Goal: Communication & Community: Answer question/provide support

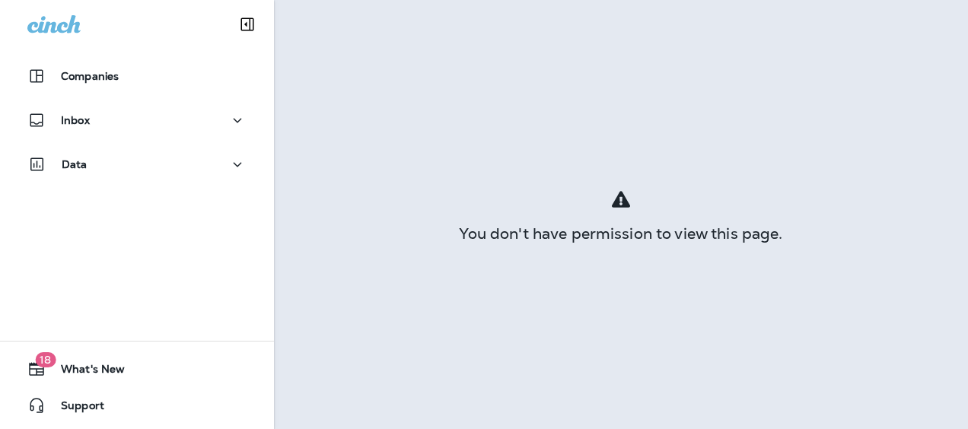
click at [94, 111] on div "Inbox" at bounding box center [136, 120] width 219 height 19
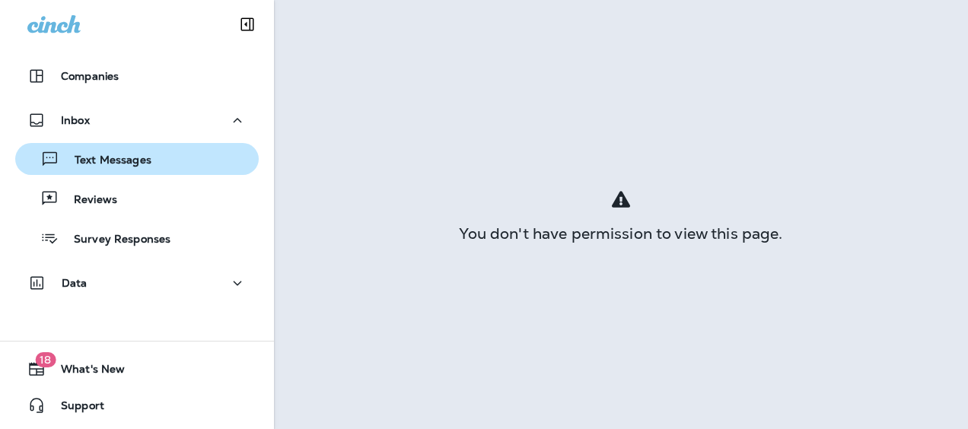
click at [172, 148] on div "Text Messages" at bounding box center [136, 159] width 231 height 23
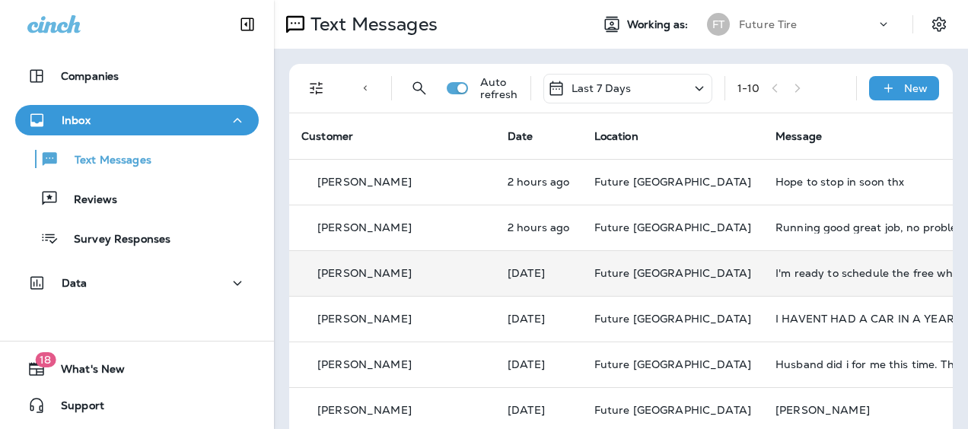
click at [571, 270] on td "[DATE]" at bounding box center [538, 273] width 87 height 46
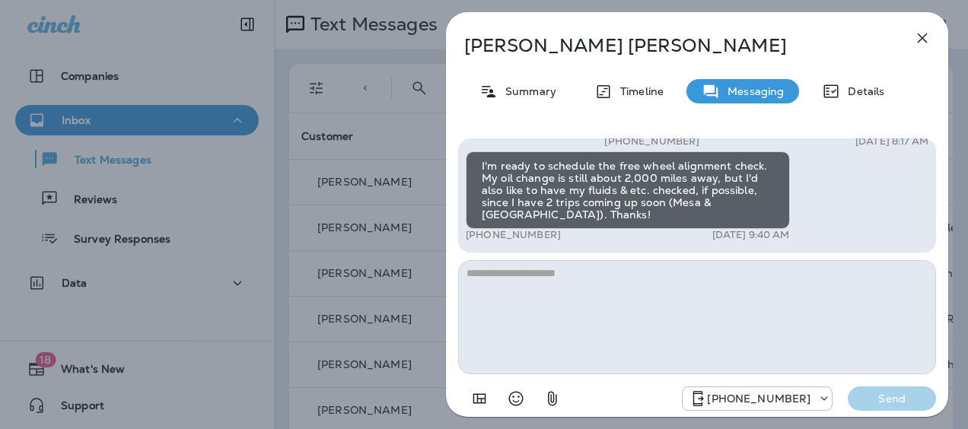
click at [501, 287] on textarea at bounding box center [697, 317] width 478 height 114
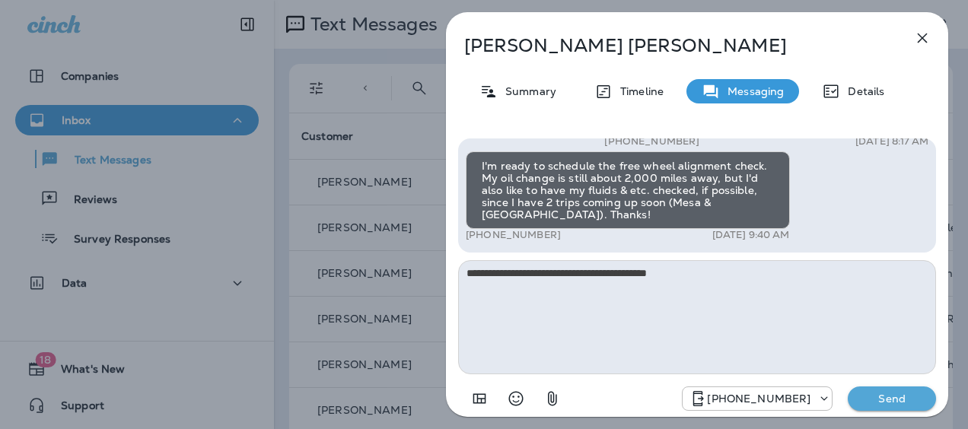
type textarea "**********"
click at [867, 393] on p "Send" at bounding box center [892, 399] width 64 height 14
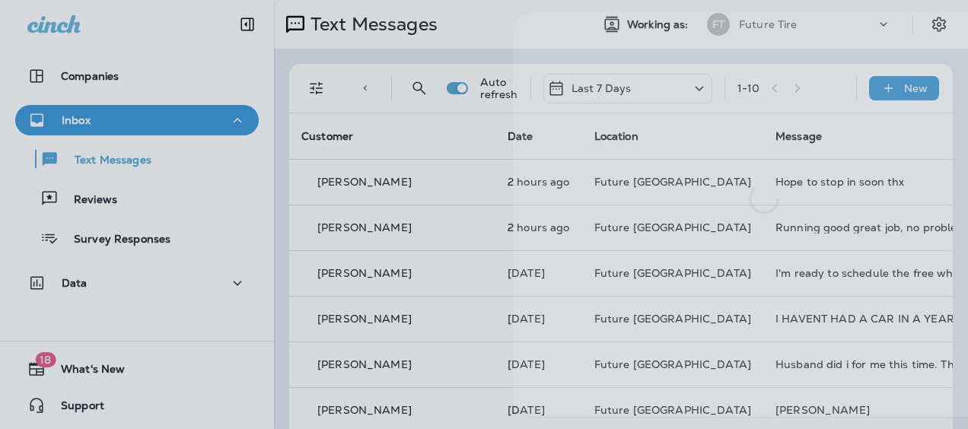
click at [132, 154] on div at bounding box center [551, 214] width 968 height 429
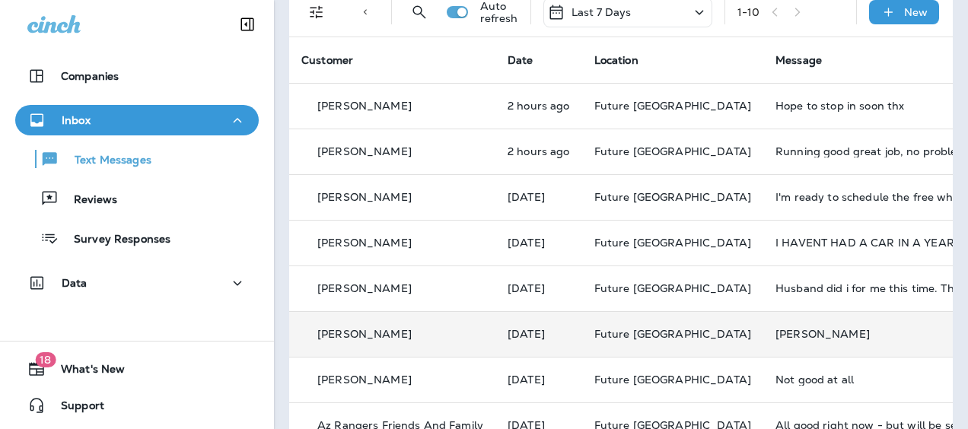
scroll to position [152, 0]
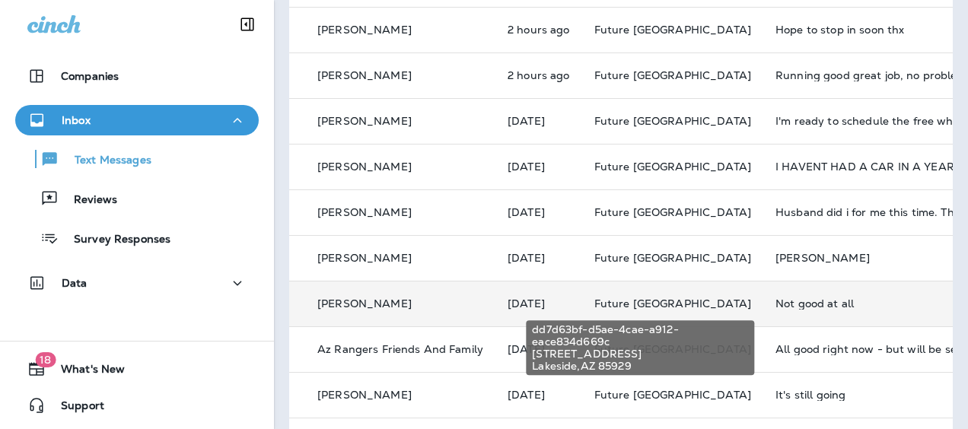
click at [594, 301] on span "Future [GEOGRAPHIC_DATA]" at bounding box center [672, 304] width 157 height 14
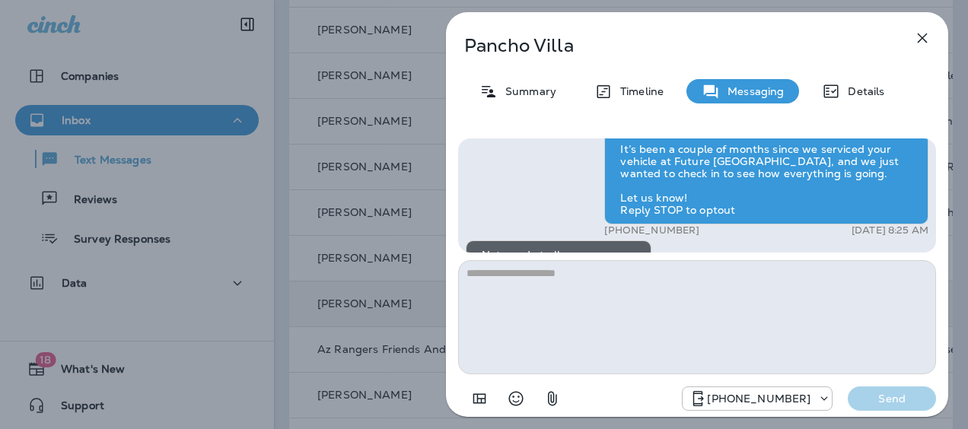
scroll to position [-119, 0]
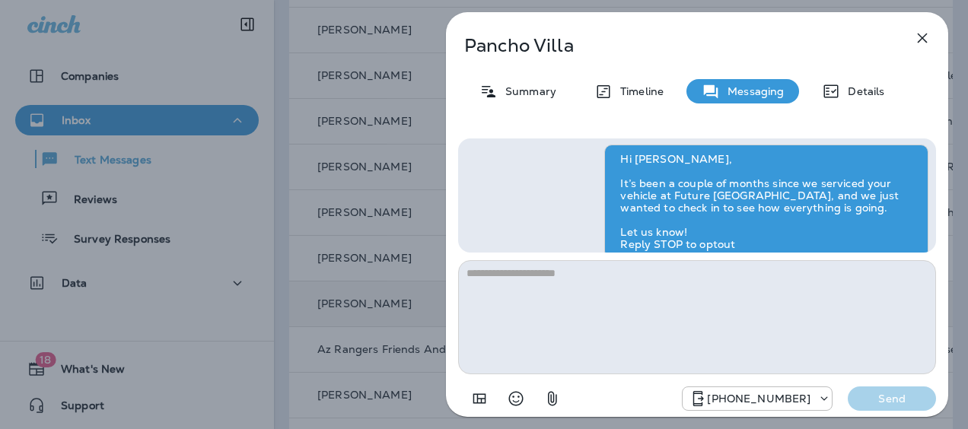
click at [920, 36] on icon "button" at bounding box center [923, 38] width 10 height 10
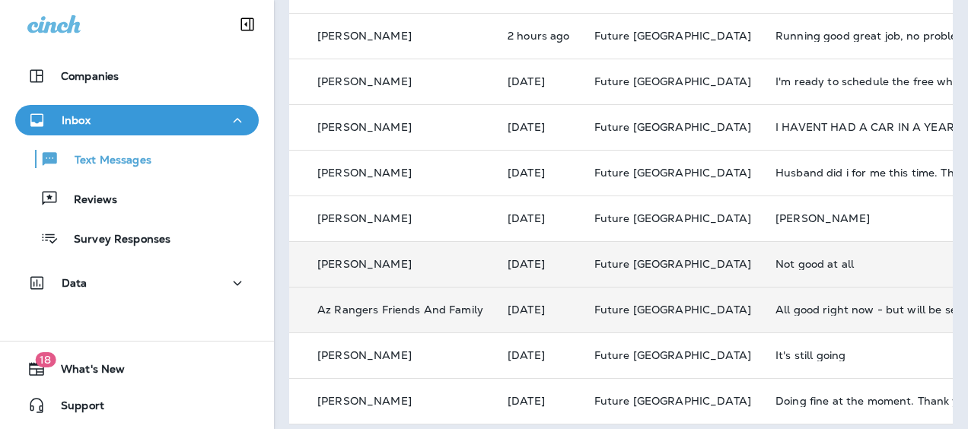
scroll to position [213, 0]
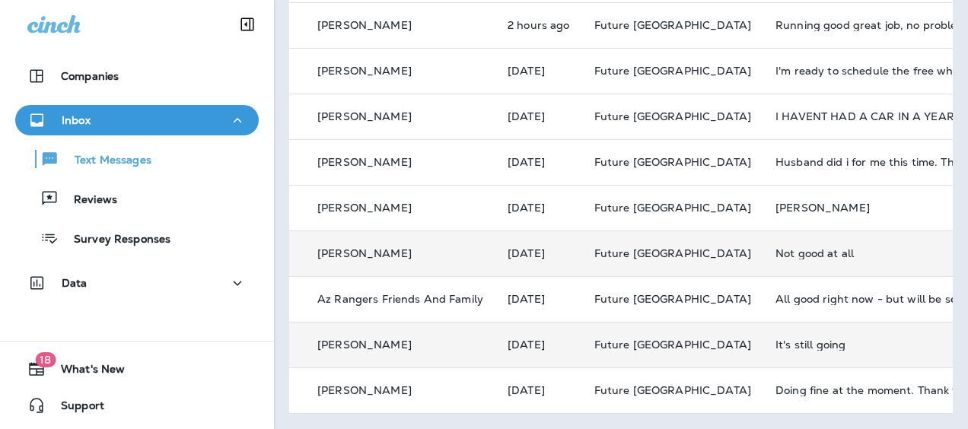
click at [450, 343] on td "[PERSON_NAME]" at bounding box center [392, 345] width 206 height 46
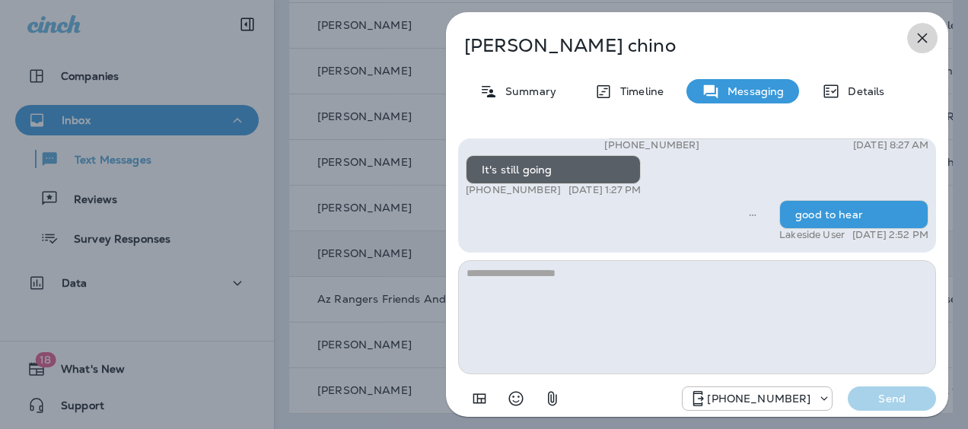
click at [921, 27] on button "button" at bounding box center [922, 38] width 30 height 30
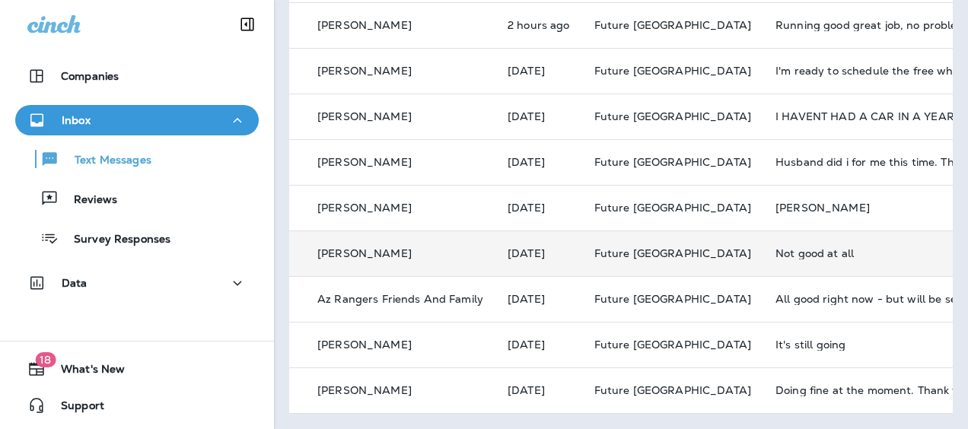
click at [425, 293] on p "Az Rangers Friends And Family" at bounding box center [400, 299] width 166 height 12
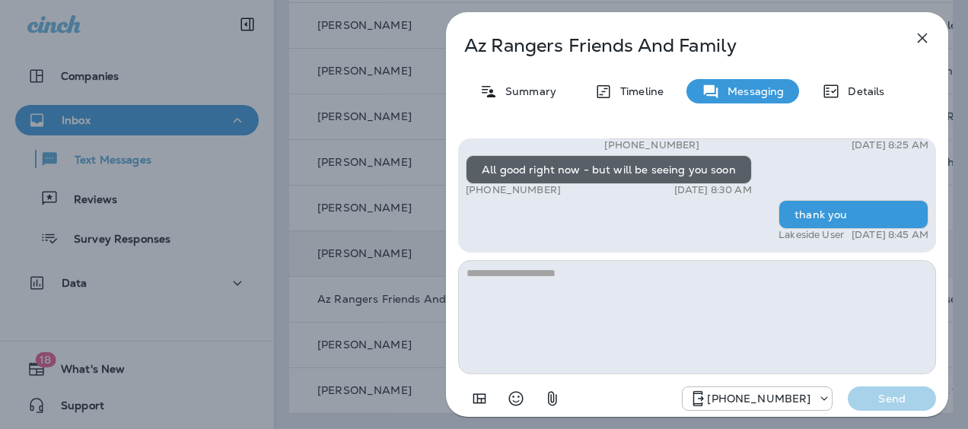
click at [915, 37] on icon "button" at bounding box center [922, 38] width 18 height 18
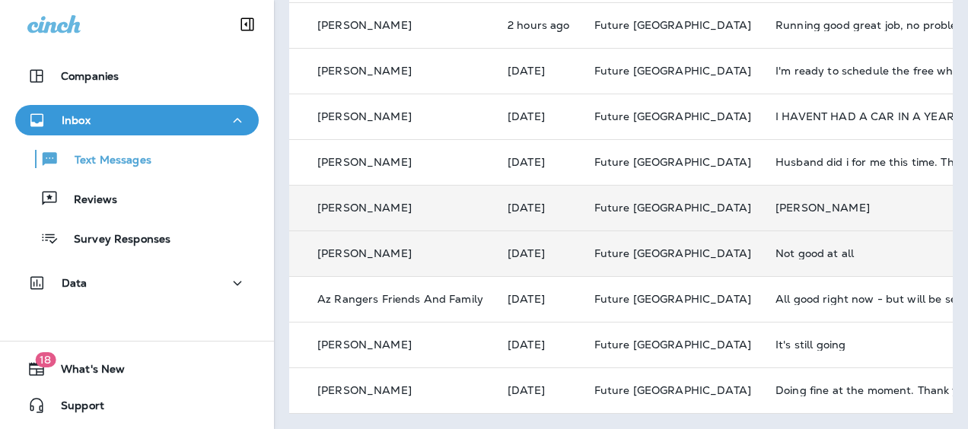
click at [429, 202] on div "[PERSON_NAME]" at bounding box center [392, 208] width 182 height 16
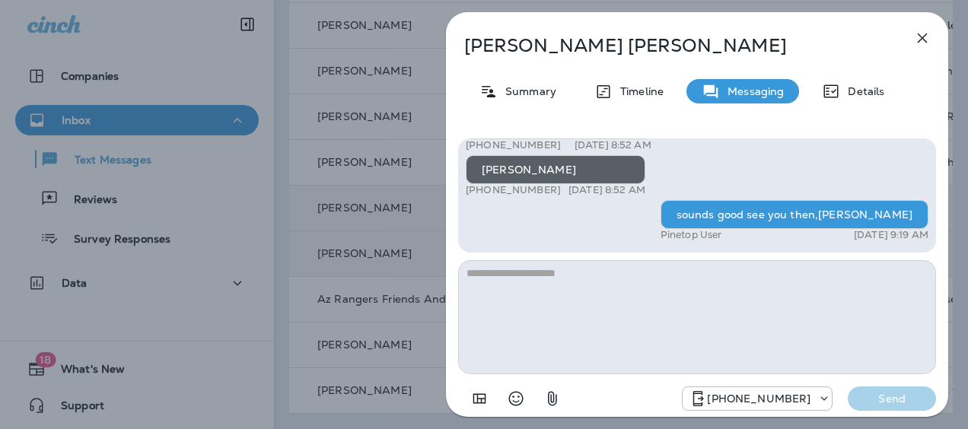
click at [919, 38] on icon "button" at bounding box center [922, 38] width 18 height 18
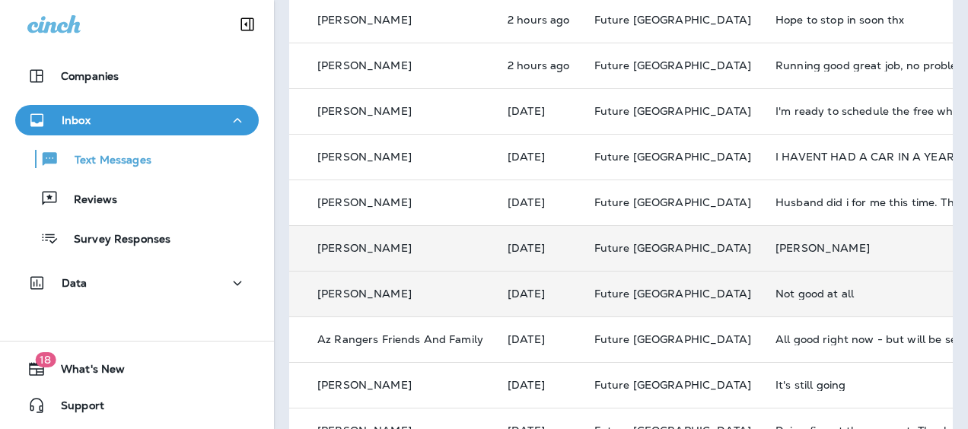
scroll to position [137, 0]
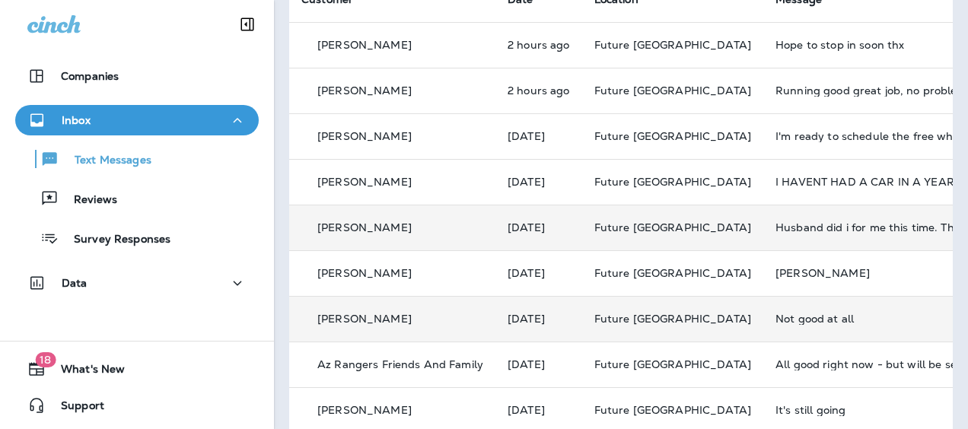
click at [390, 224] on p "[PERSON_NAME]" at bounding box center [364, 227] width 94 height 12
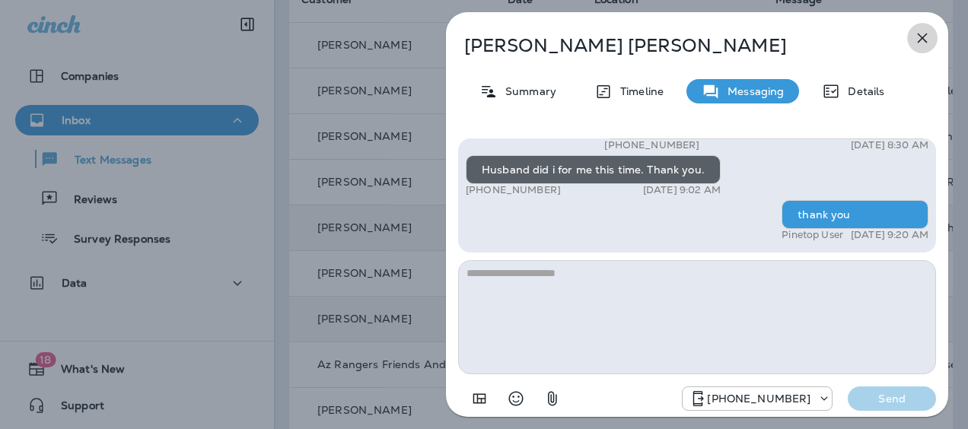
click at [928, 38] on icon "button" at bounding box center [922, 38] width 18 height 18
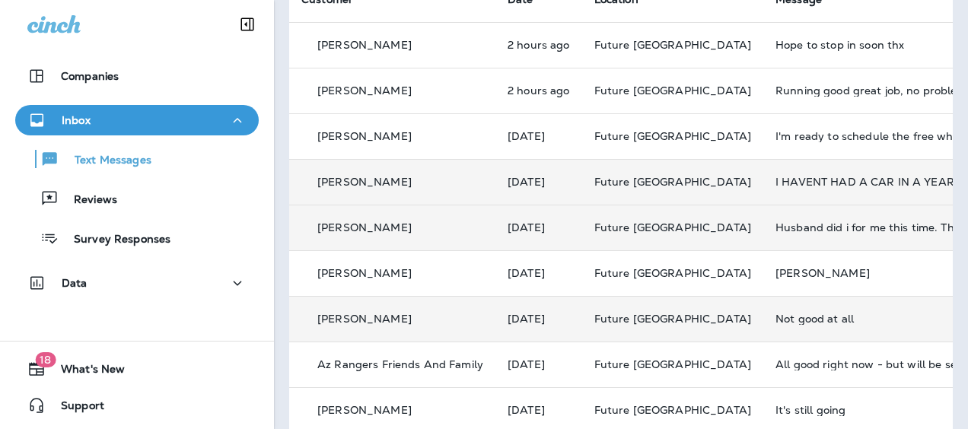
click at [450, 183] on div "[PERSON_NAME]" at bounding box center [392, 182] width 182 height 16
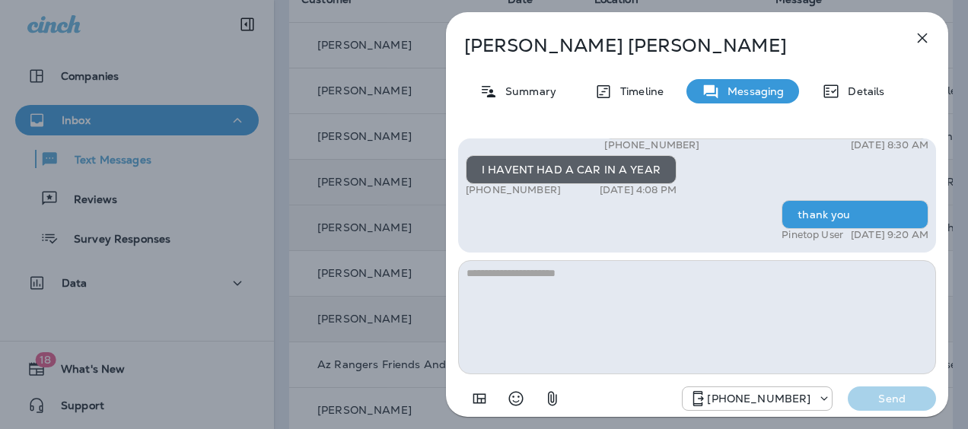
click at [927, 44] on icon "button" at bounding box center [922, 38] width 18 height 18
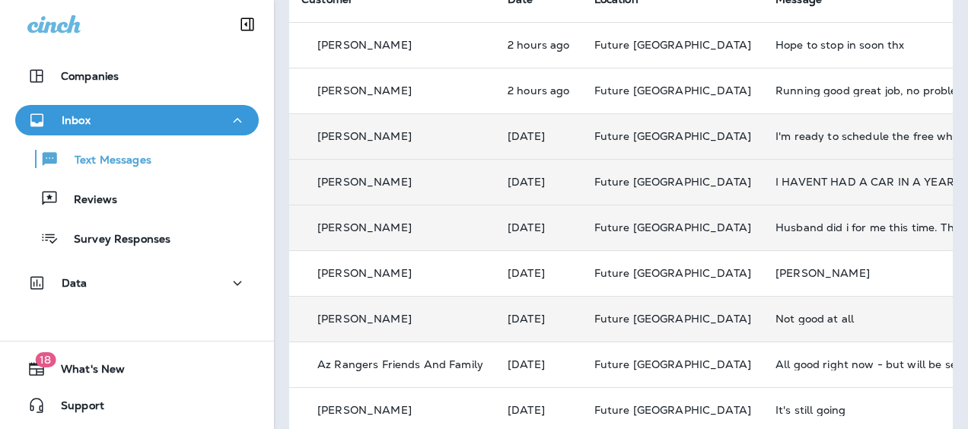
click at [470, 138] on div "[PERSON_NAME]" at bounding box center [392, 137] width 182 height 16
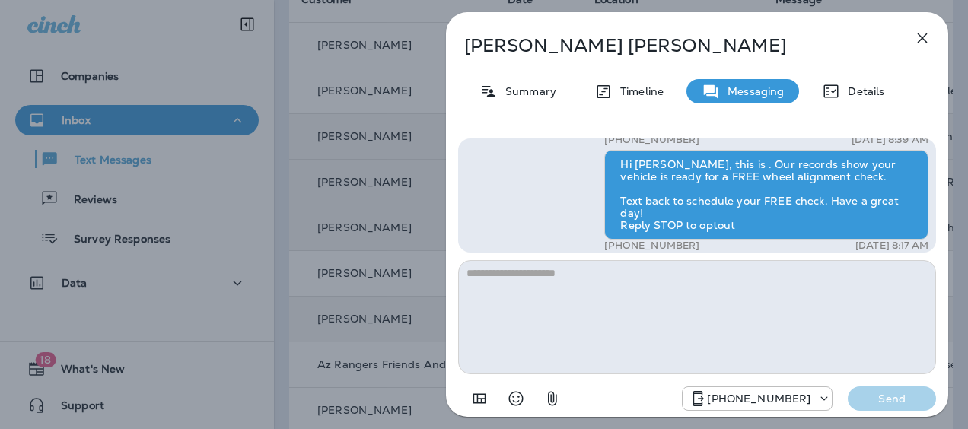
scroll to position [-152, 0]
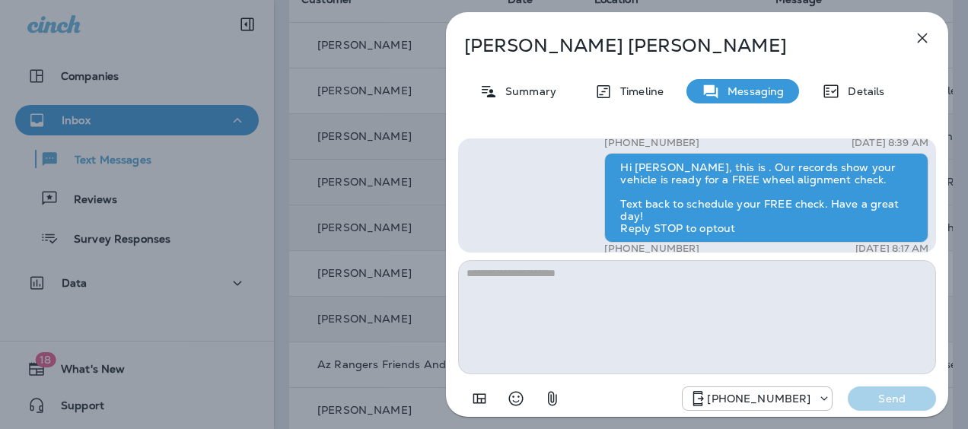
click at [927, 35] on icon "button" at bounding box center [922, 38] width 18 height 18
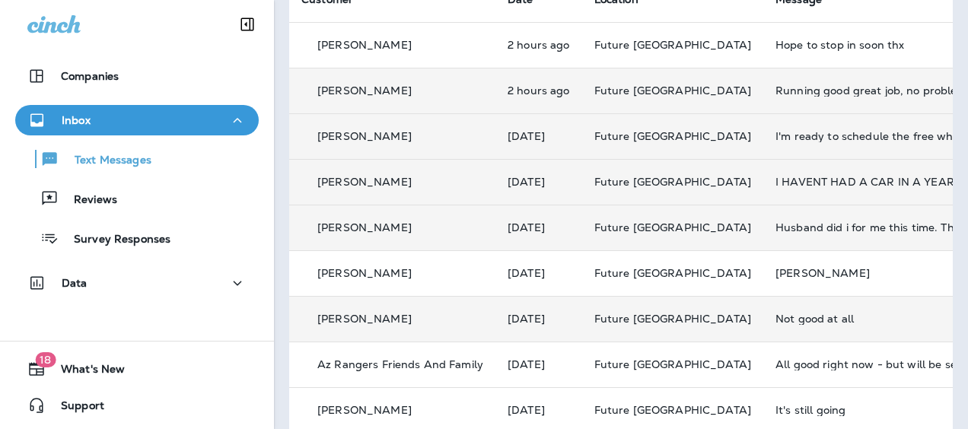
click at [478, 90] on div "[PERSON_NAME]" at bounding box center [392, 91] width 182 height 16
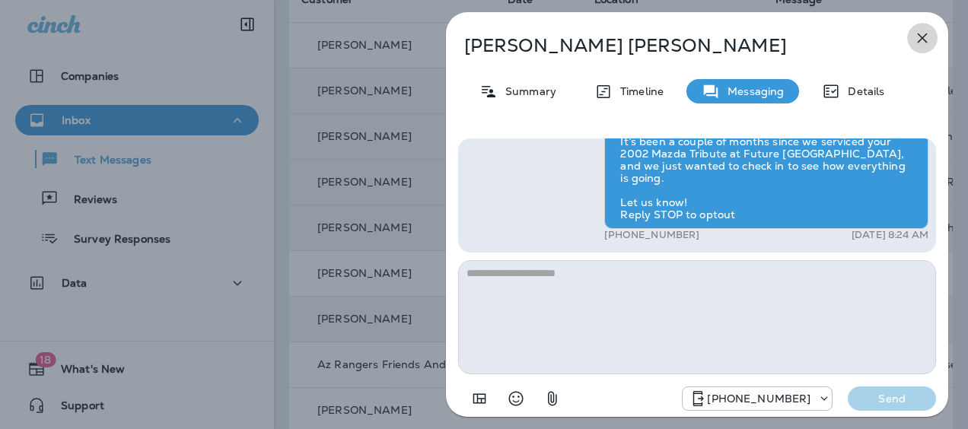
click at [919, 34] on icon "button" at bounding box center [922, 38] width 18 height 18
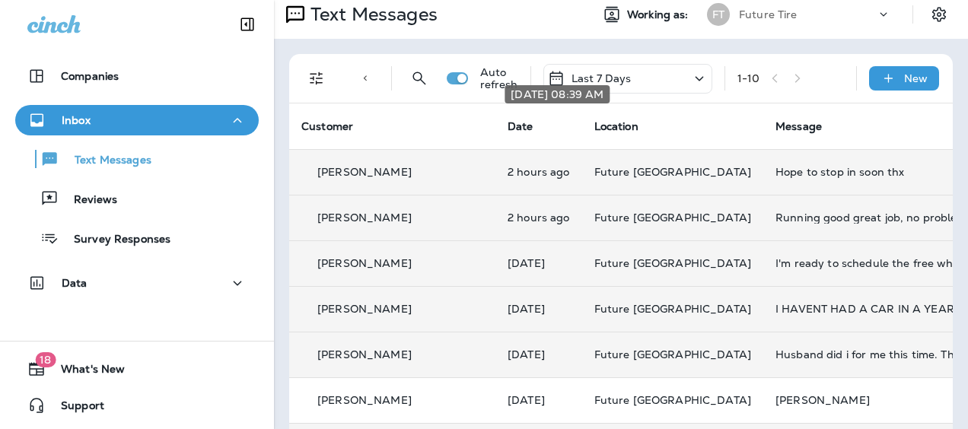
click at [525, 0] on body "Companies Inbox Text Messages Reviews Survey Responses Data 18 What's New Suppo…" at bounding box center [484, 0] width 968 height 0
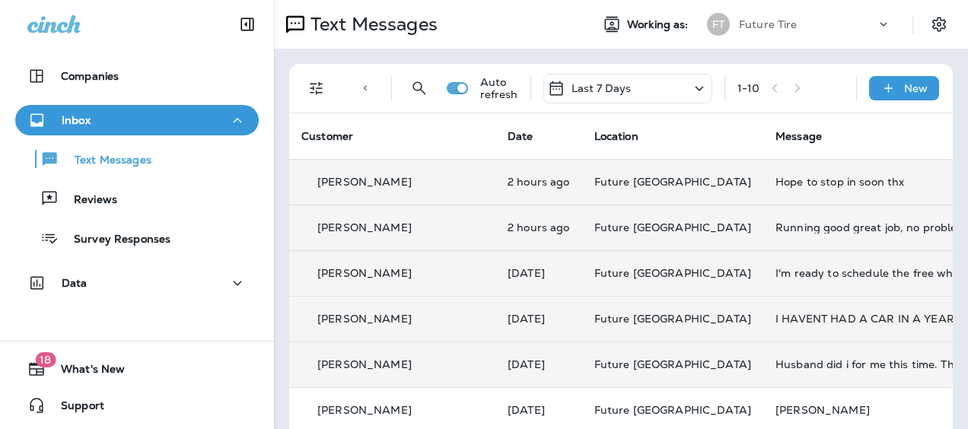
click at [530, 184] on p "2 hours ago" at bounding box center [538, 182] width 62 height 12
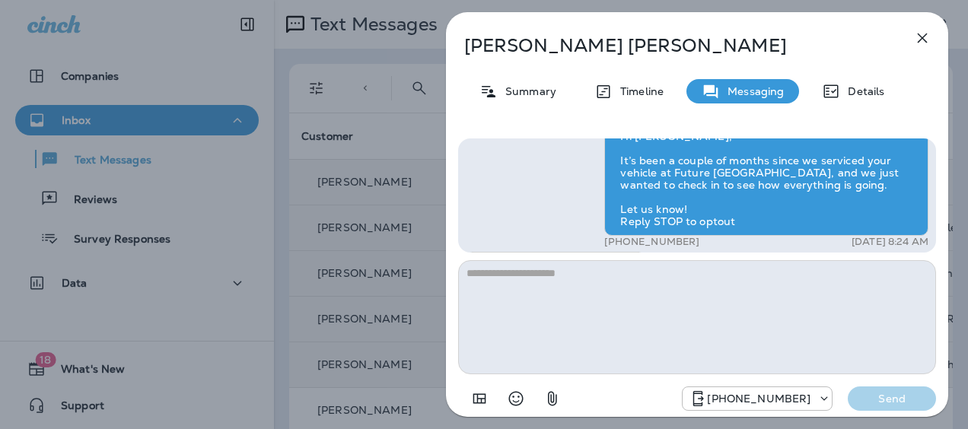
scroll to position [-75, 0]
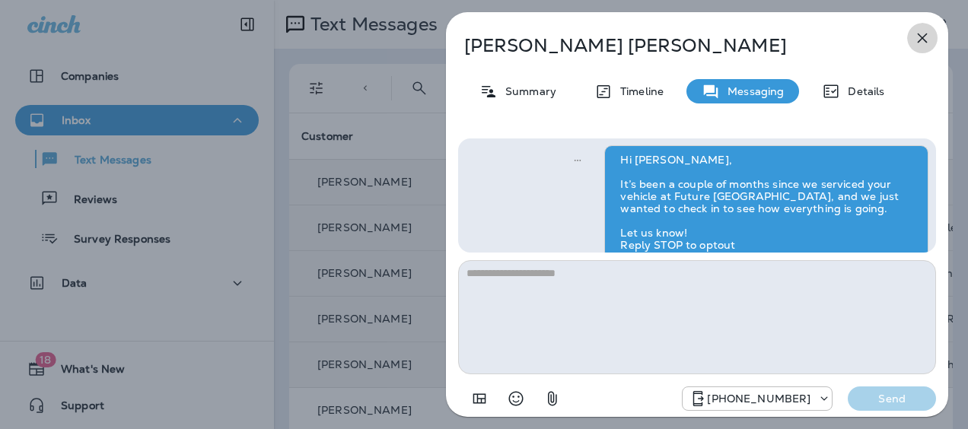
click at [919, 38] on icon "button" at bounding box center [922, 38] width 18 height 18
